Goal: Information Seeking & Learning: Find specific fact

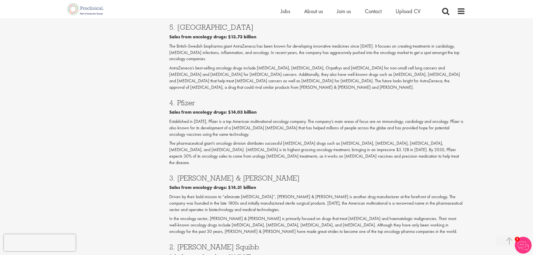
scroll to position [746, 0]
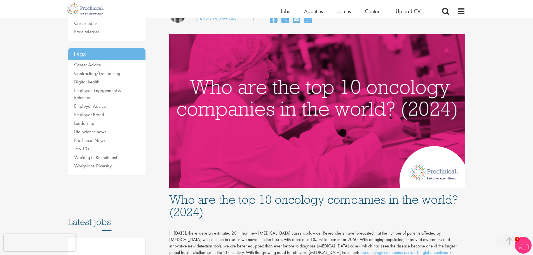
scroll to position [93, 0]
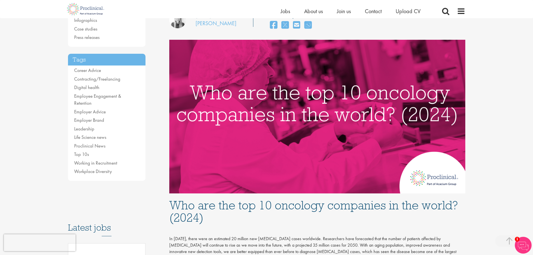
click at [250, 207] on h1 "Who are the top 10 oncology companies in the world? (2024)" at bounding box center [317, 211] width 296 height 25
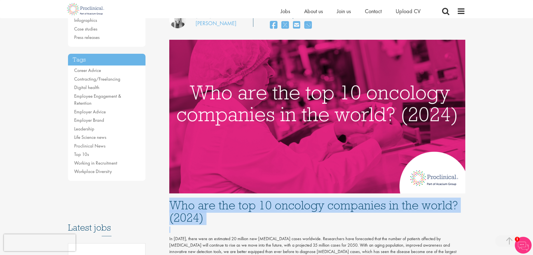
click at [250, 207] on h1 "Who are the top 10 oncology companies in the world? (2024)" at bounding box center [317, 211] width 296 height 25
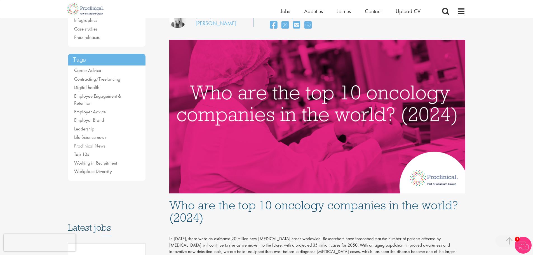
drag, startPoint x: 259, startPoint y: 205, endPoint x: 509, endPoint y: 104, distance: 269.8
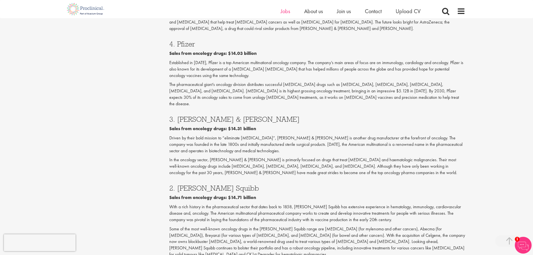
scroll to position [807, 0]
